Goal: Task Accomplishment & Management: Manage account settings

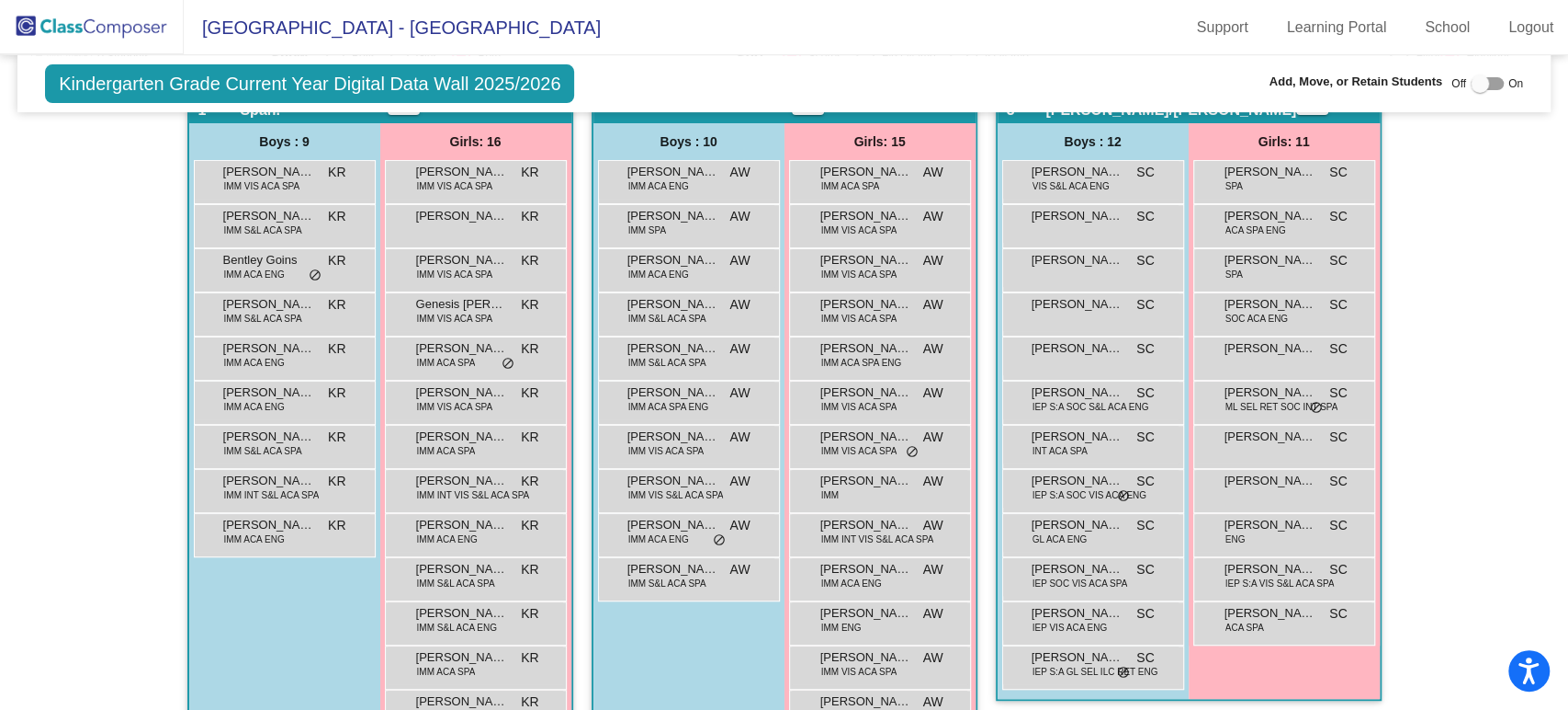
scroll to position [1342, 0]
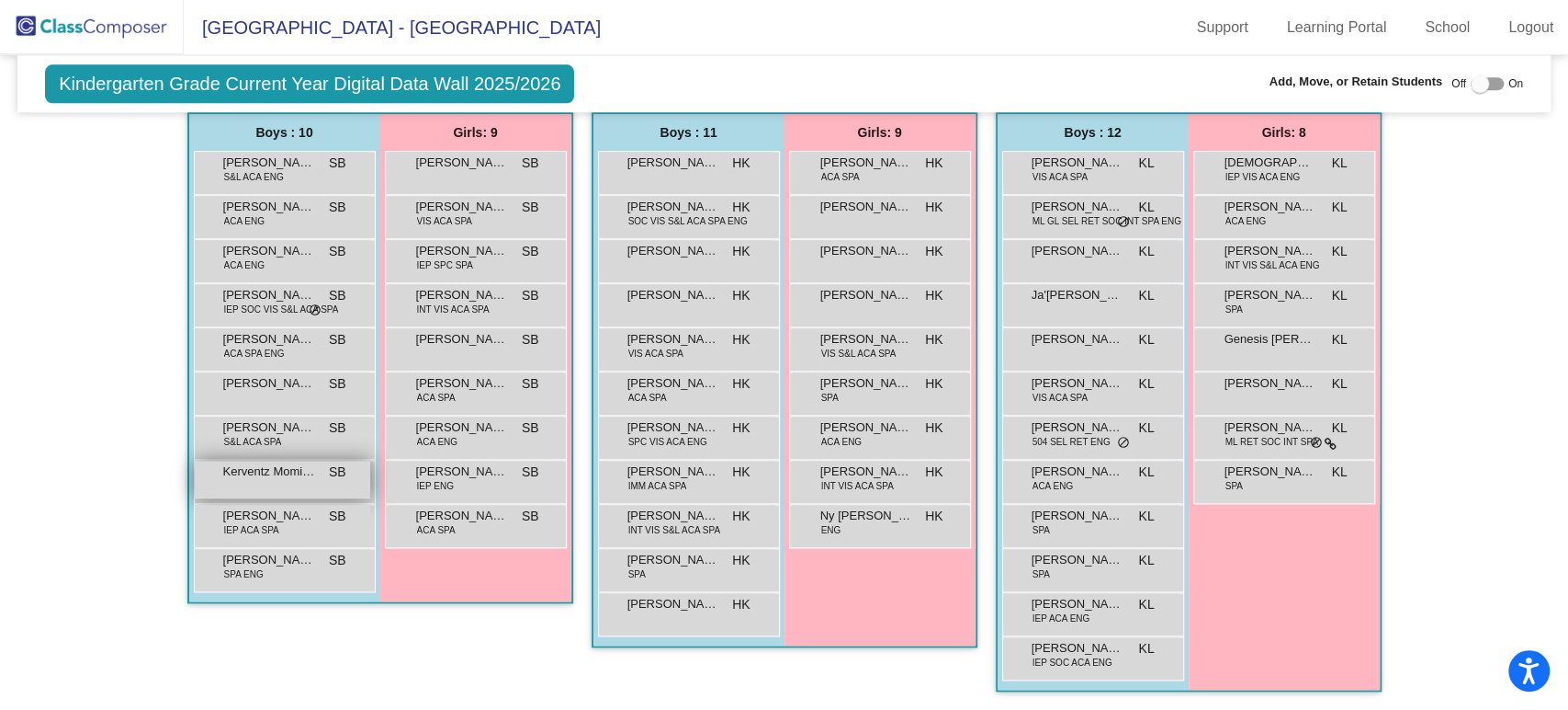
click at [316, 466] on div "Kerventz Momiste Lony SB lock do_not_disturb_alt" at bounding box center [281, 479] width 175 height 38
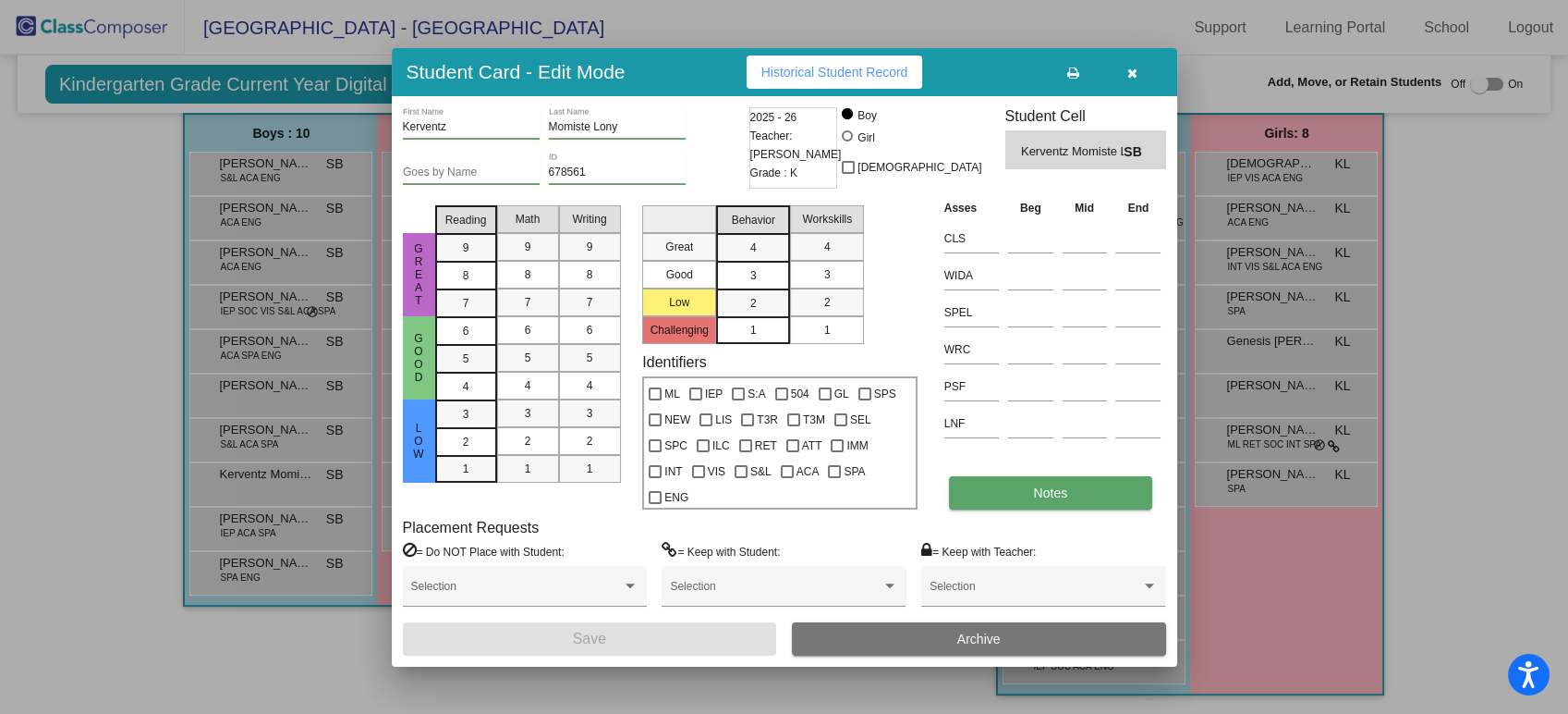
click at [1018, 496] on button "Notes" at bounding box center [1051, 492] width 203 height 33
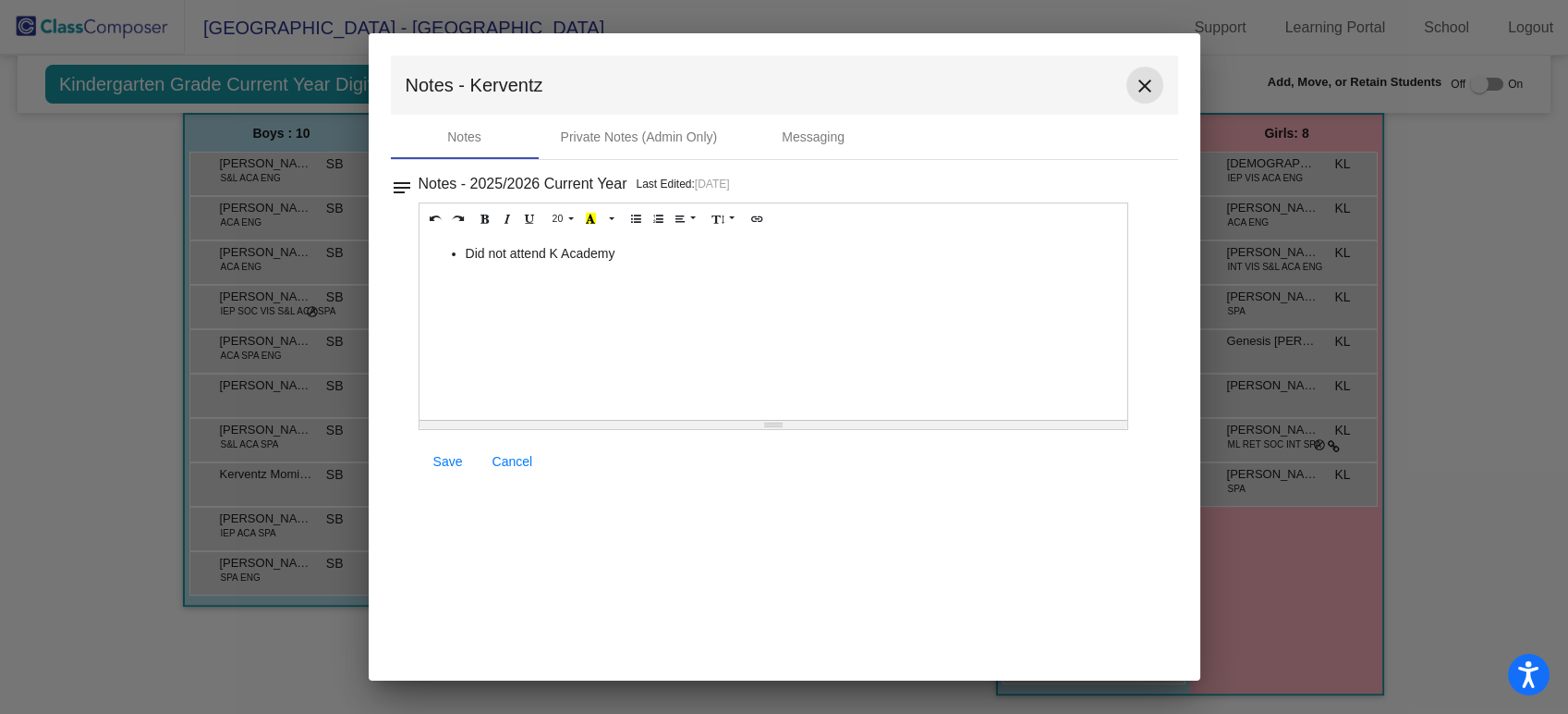
click at [1141, 100] on button "close" at bounding box center [1144, 85] width 37 height 37
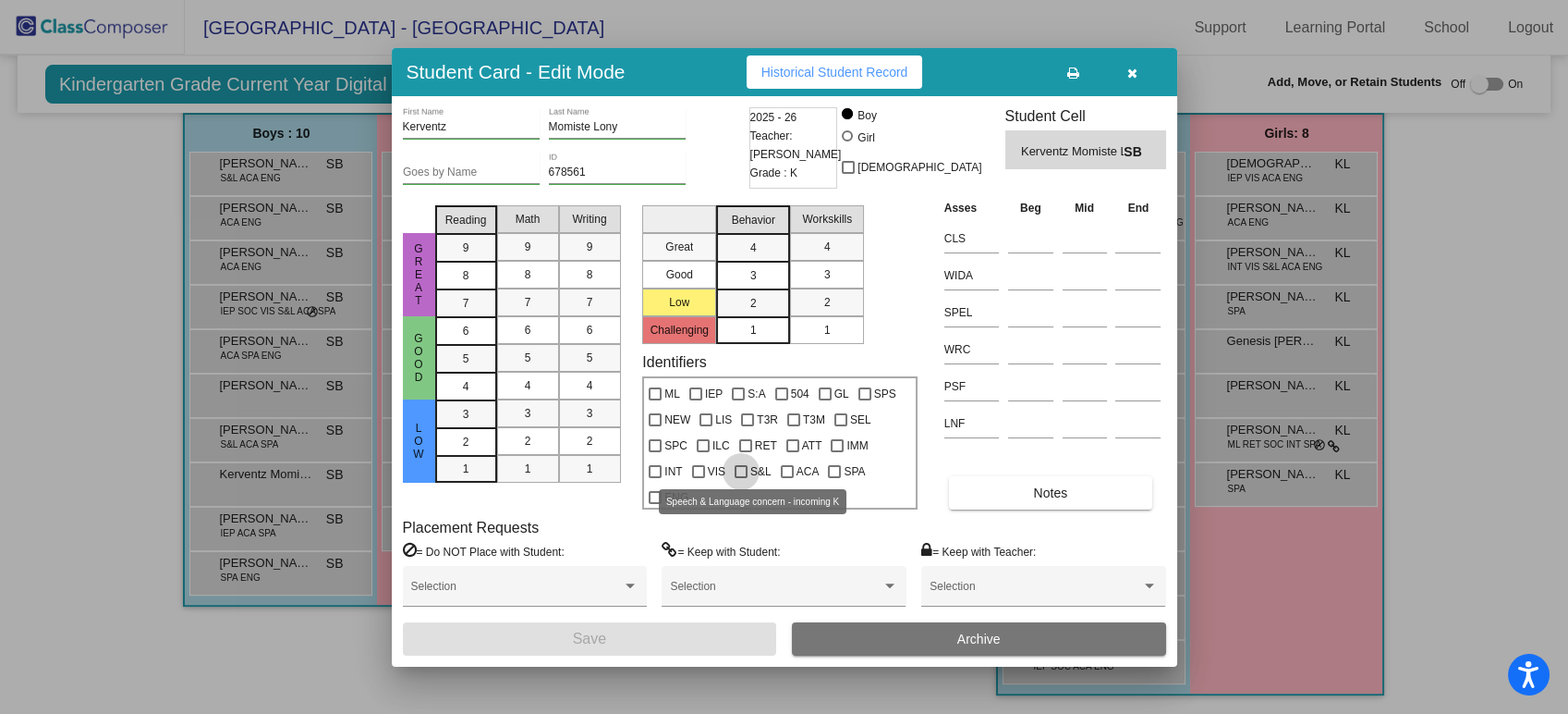
click at [744, 469] on div at bounding box center [741, 471] width 13 height 13
click at [741, 478] on input "S&L" at bounding box center [740, 478] width 1 height 1
checkbox input "true"
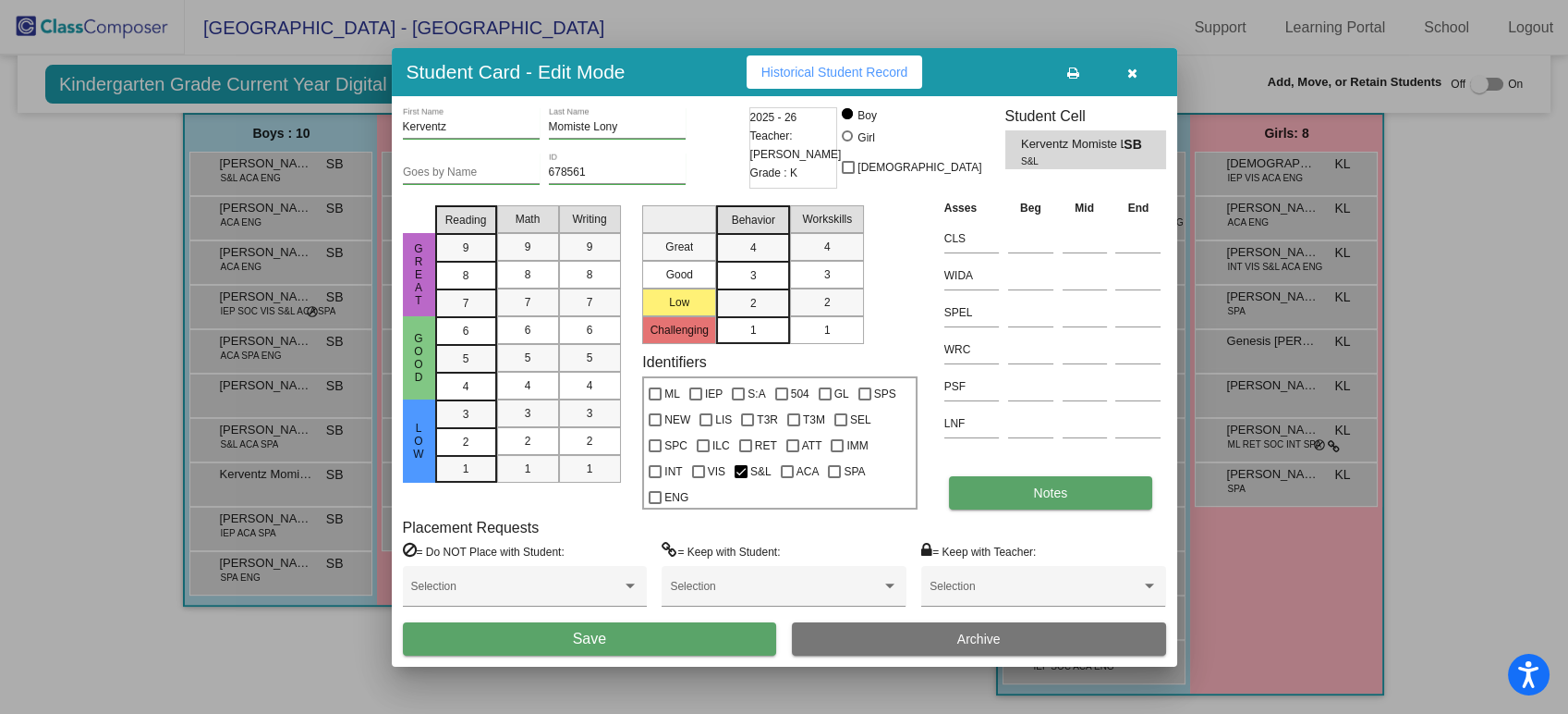
click at [1008, 488] on button "Notes" at bounding box center [1051, 492] width 203 height 33
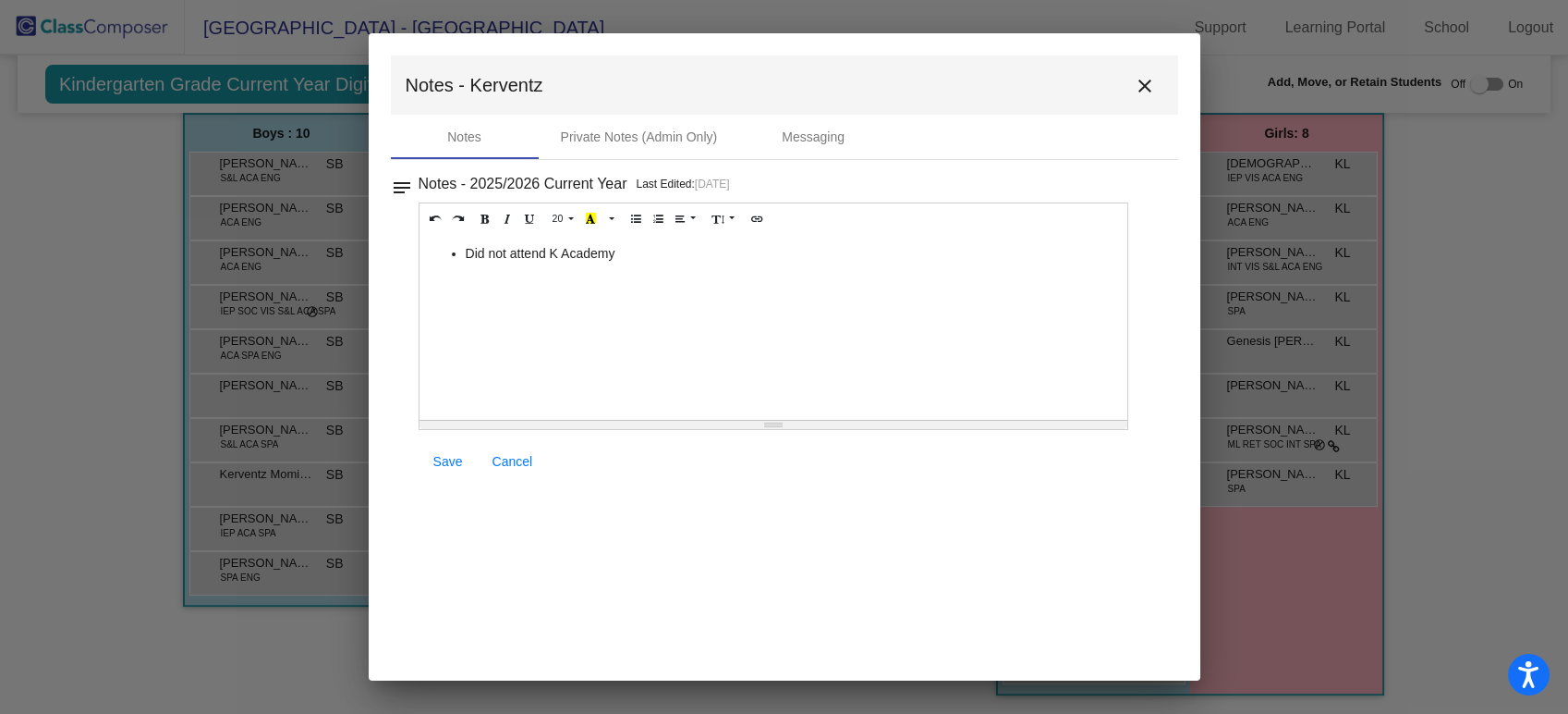
click at [638, 244] on li "Did not attend K Academy" at bounding box center [791, 253] width 653 height 19
click at [452, 450] on link "Save" at bounding box center [448, 461] width 59 height 33
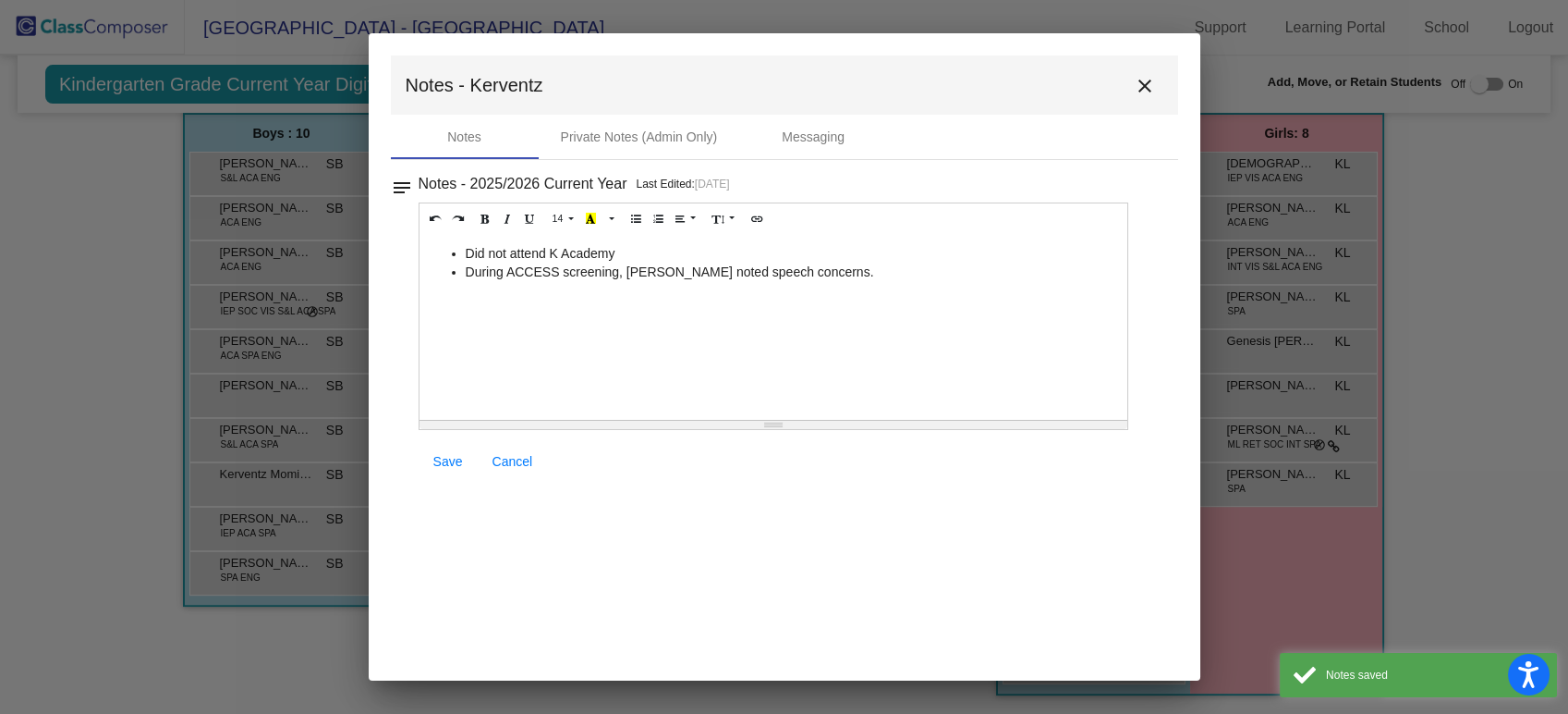
click at [1139, 91] on mat-icon "close" at bounding box center [1144, 86] width 22 height 22
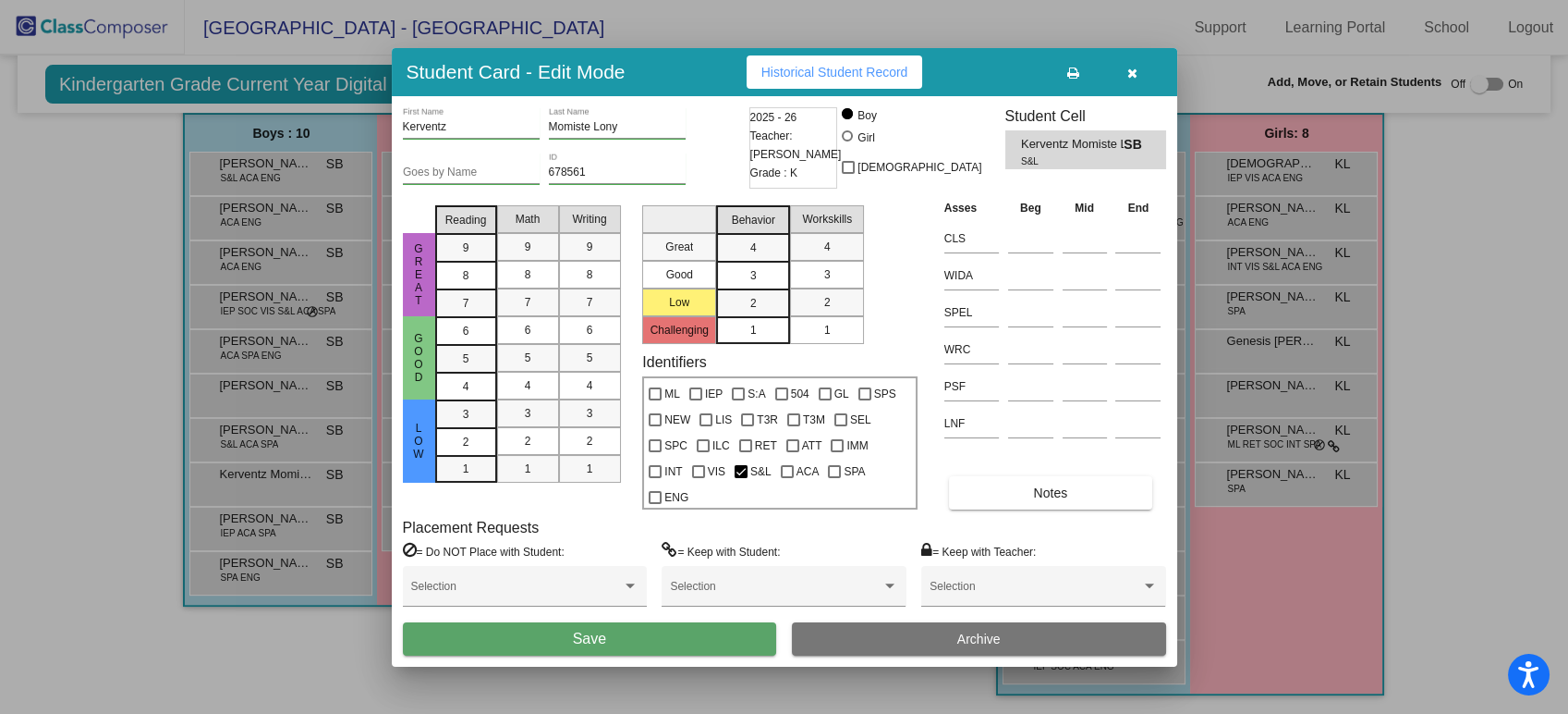
click at [716, 645] on button "Save" at bounding box center [589, 638] width 374 height 33
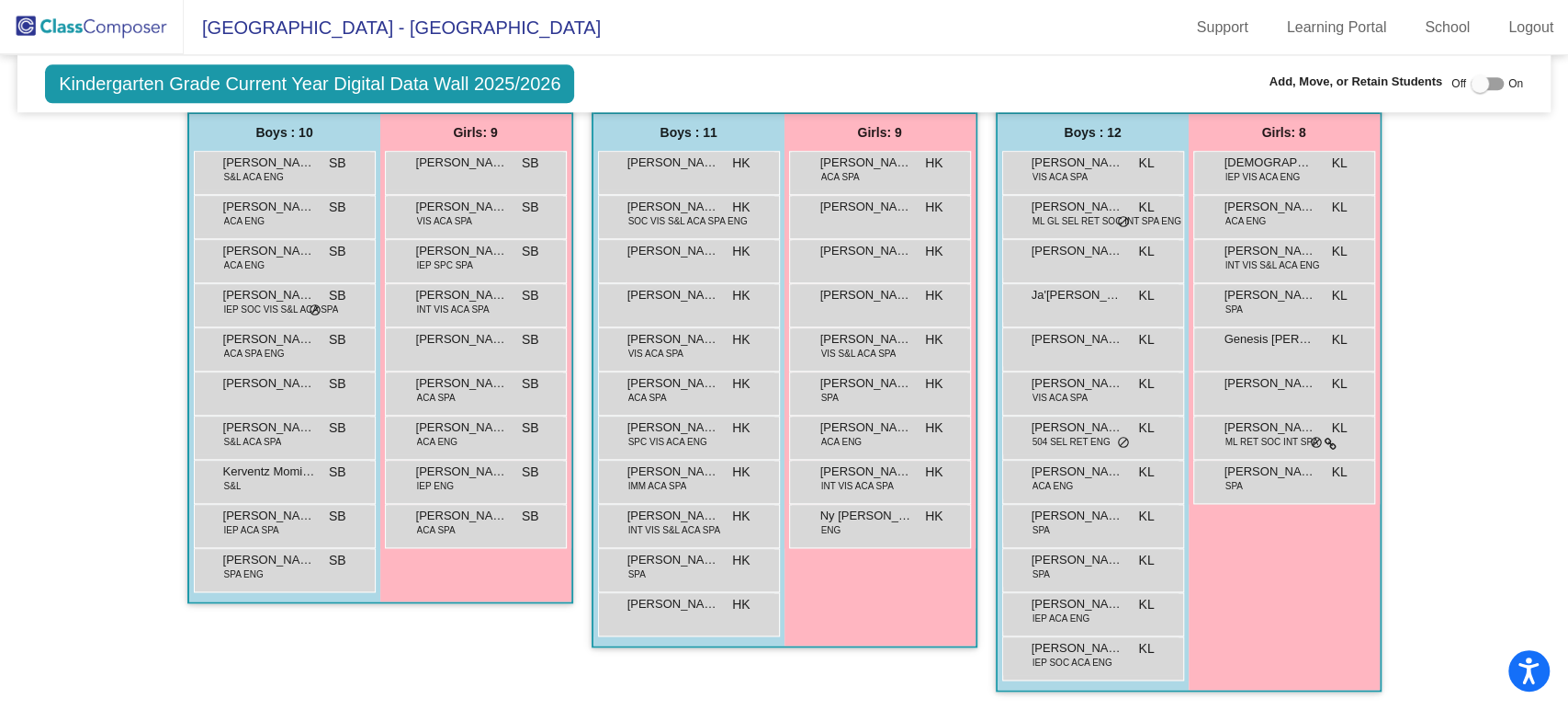
click at [14, 112] on mat-sidenav-content "Kindergarten Grade Current Year Digital Data Wall 2025/2026 Add, Move, or Retai…" at bounding box center [784, 383] width 1568 height 654
